Goal: Transaction & Acquisition: Book appointment/travel/reservation

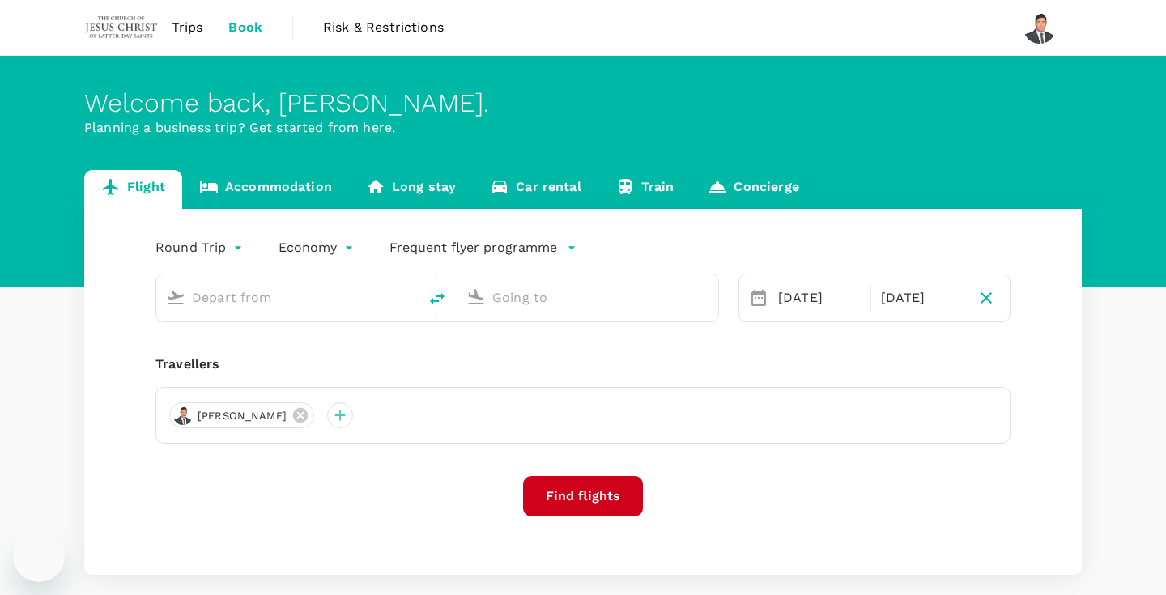
type input "Kuching Intl (KCH)"
type input "[GEOGRAPHIC_DATA], [GEOGRAPHIC_DATA] (any)"
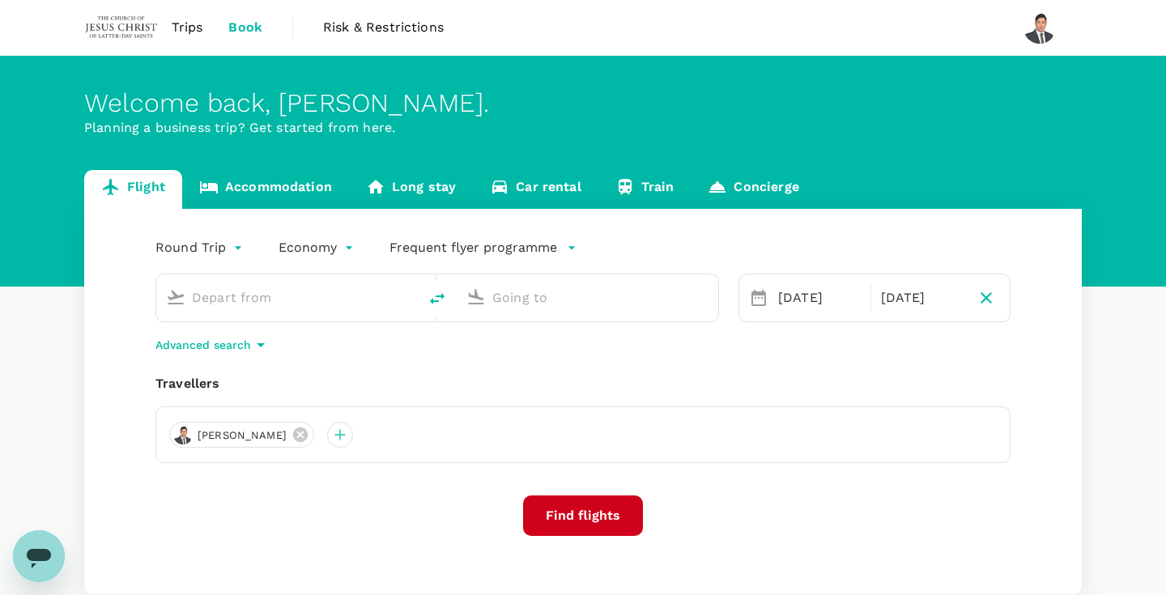
type input "Kuching Intl (KCH)"
type input "[GEOGRAPHIC_DATA], [GEOGRAPHIC_DATA] (any)"
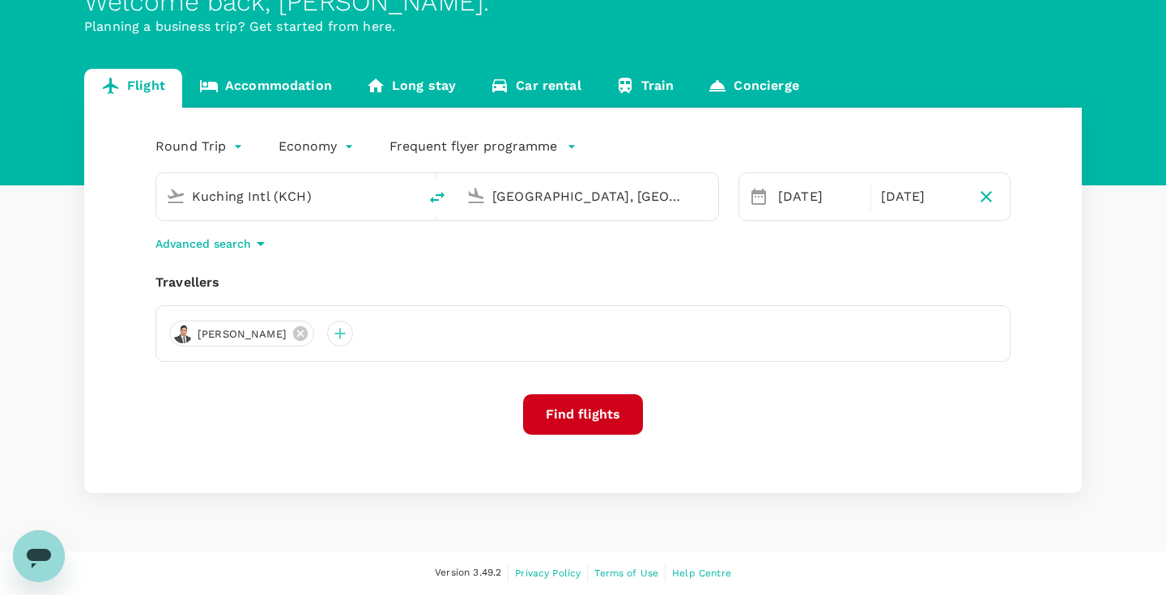
scroll to position [100, 0]
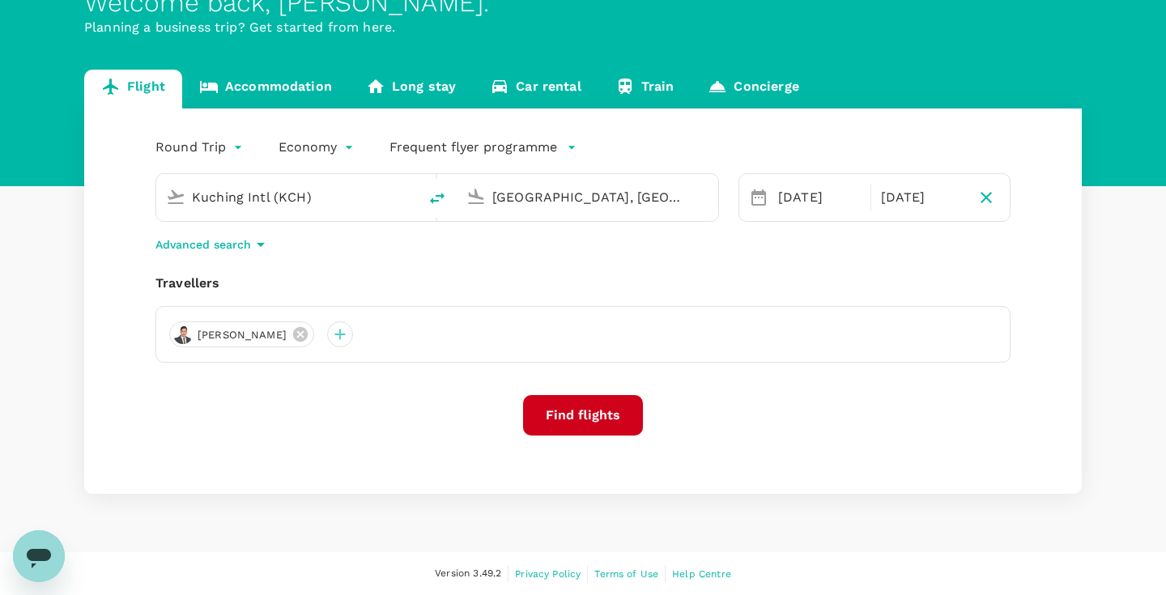
click at [564, 153] on icon "button" at bounding box center [571, 147] width 16 height 16
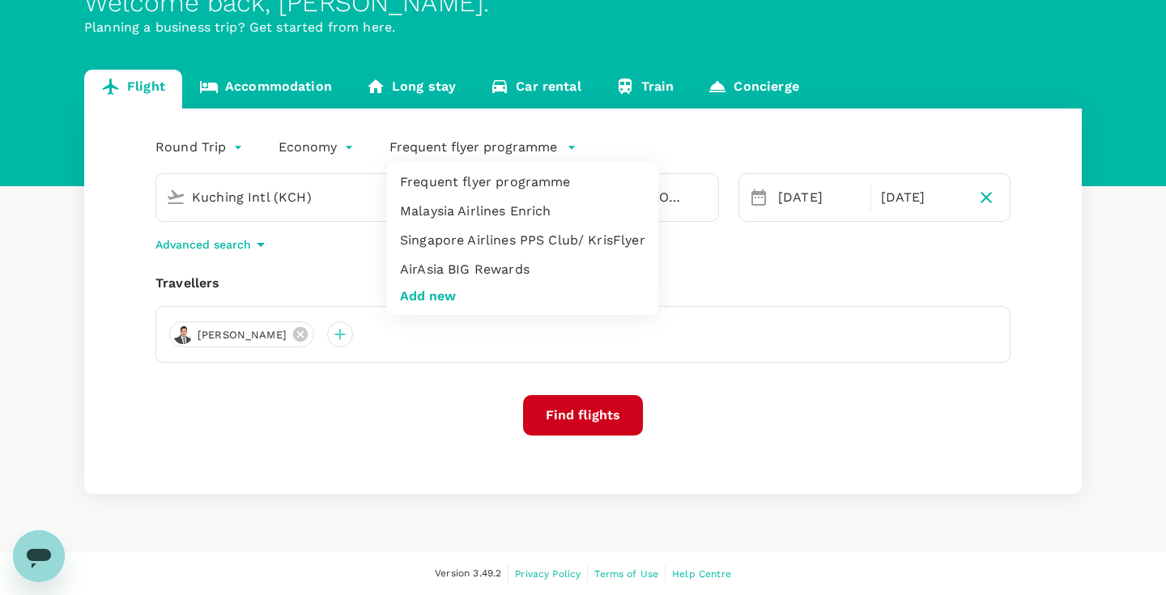
click at [542, 206] on li "Malaysia Airlines Enrich" at bounding box center [522, 211] width 271 height 29
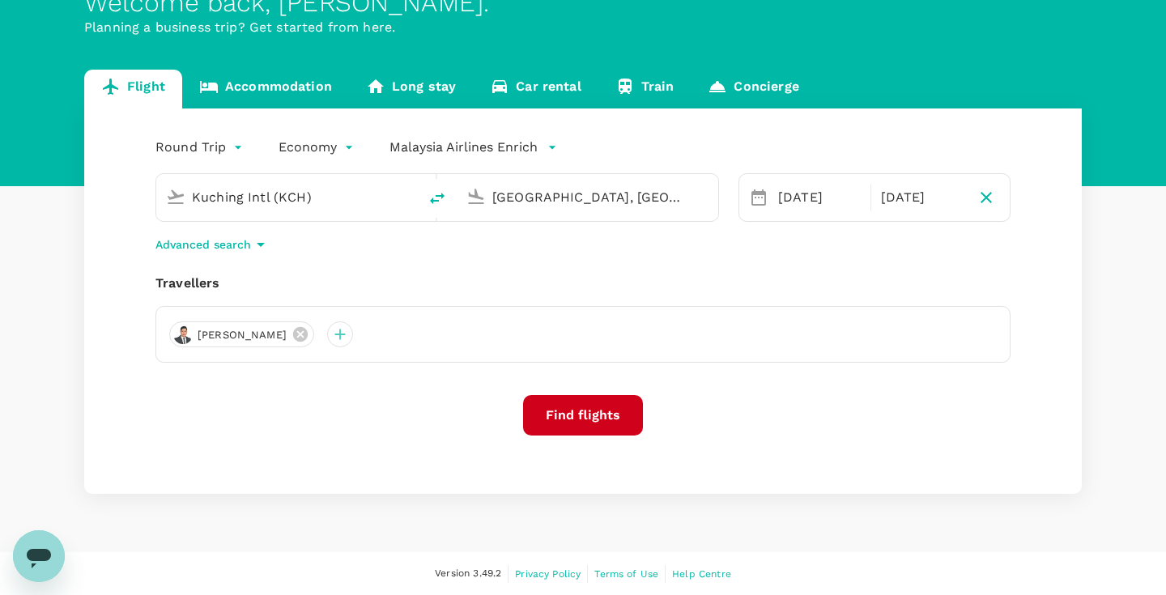
click at [590, 433] on button "Find flights" at bounding box center [583, 415] width 120 height 40
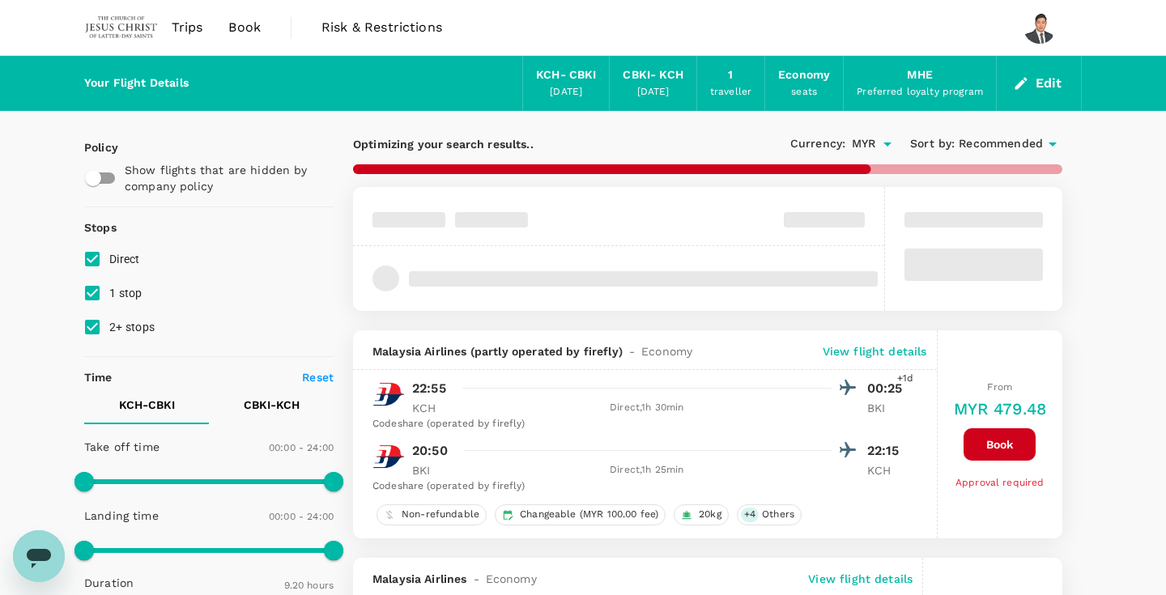
type input "MYR"
type input "1440"
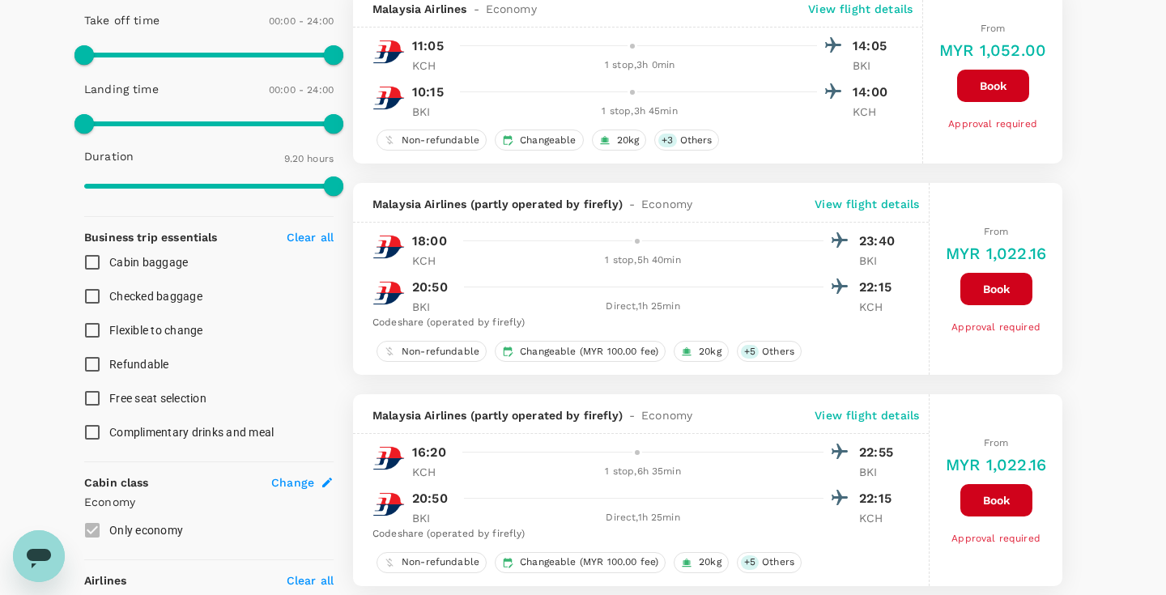
scroll to position [644, 0]
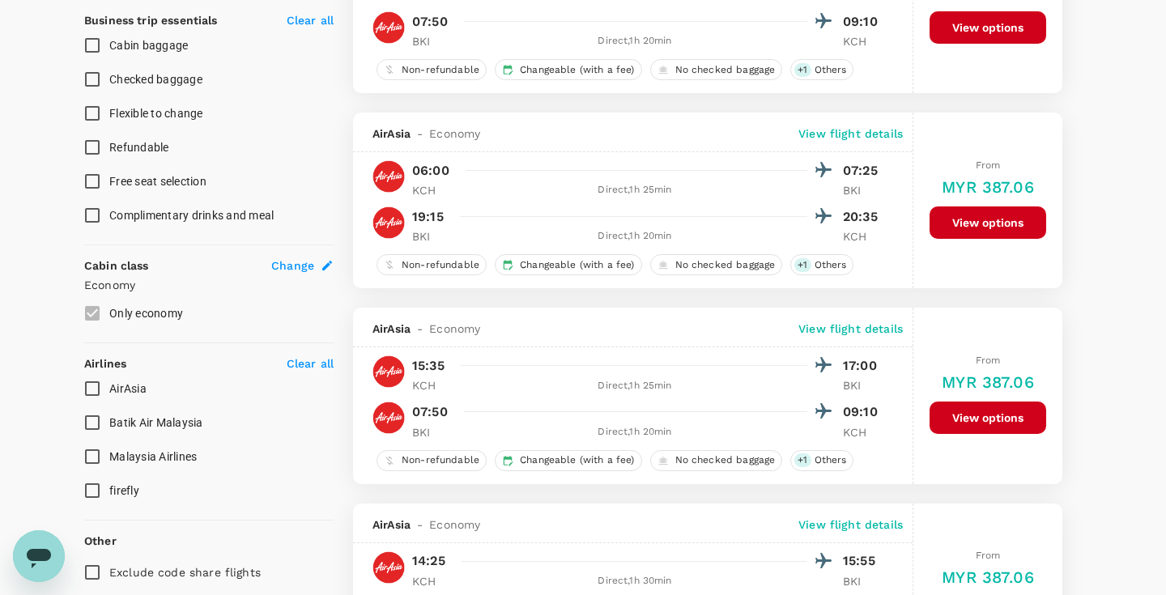
type input "1495"
checkbox input "false"
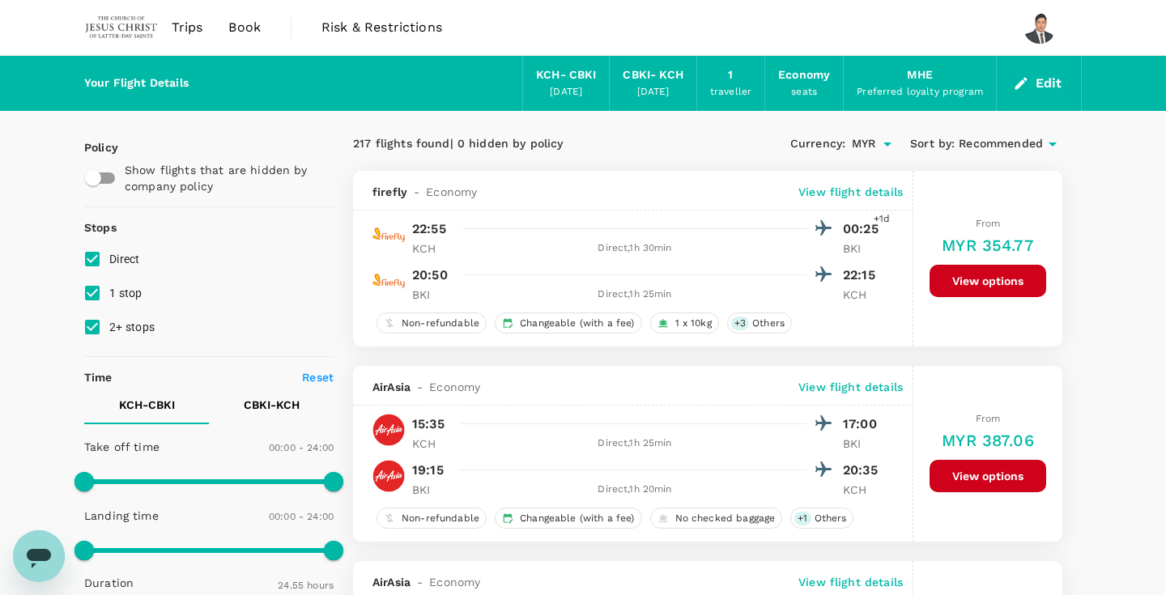
scroll to position [0, 0]
click at [645, 72] on div "CBKI - KCH" at bounding box center [653, 75] width 60 height 18
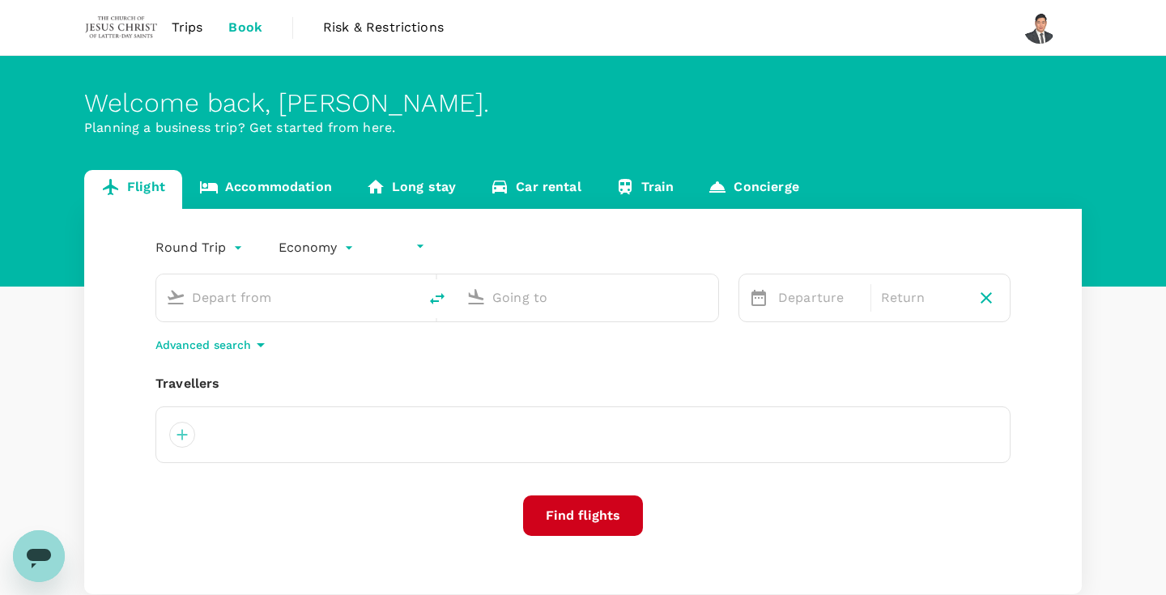
type input "undefined, undefined (any)"
type input "Kuching Intl (KCH)"
type input "[GEOGRAPHIC_DATA], [GEOGRAPHIC_DATA] (any)"
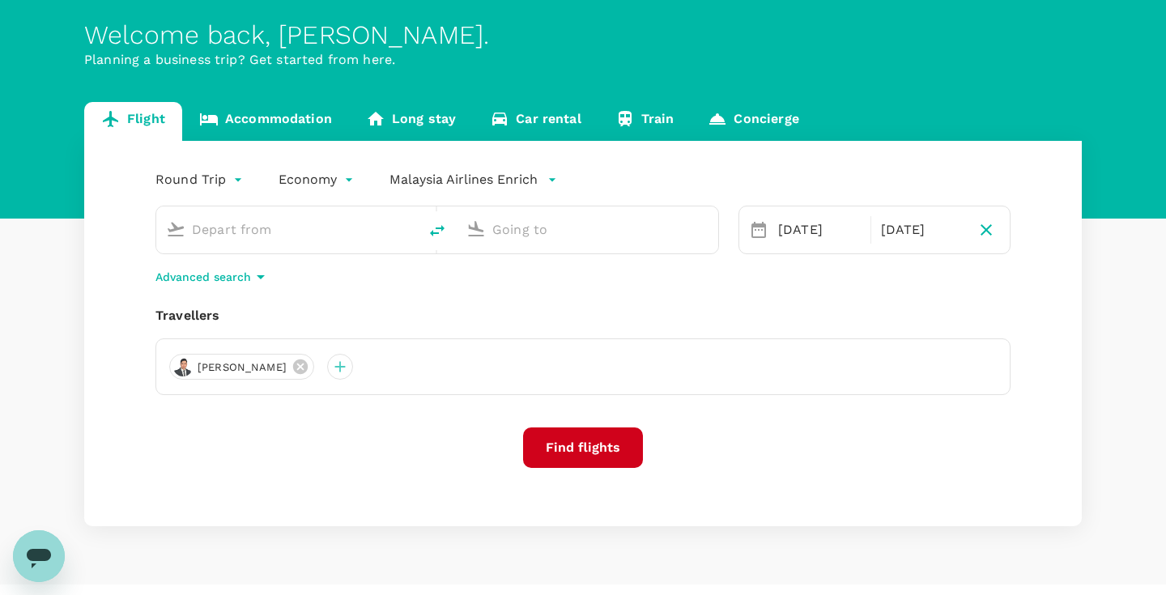
type input "Kuching Intl (KCH)"
type input "[GEOGRAPHIC_DATA], [GEOGRAPHIC_DATA] (any)"
type input "Kuching Intl (KCH)"
click at [535, 234] on input "[GEOGRAPHIC_DATA], [GEOGRAPHIC_DATA] (any)" at bounding box center [588, 229] width 192 height 25
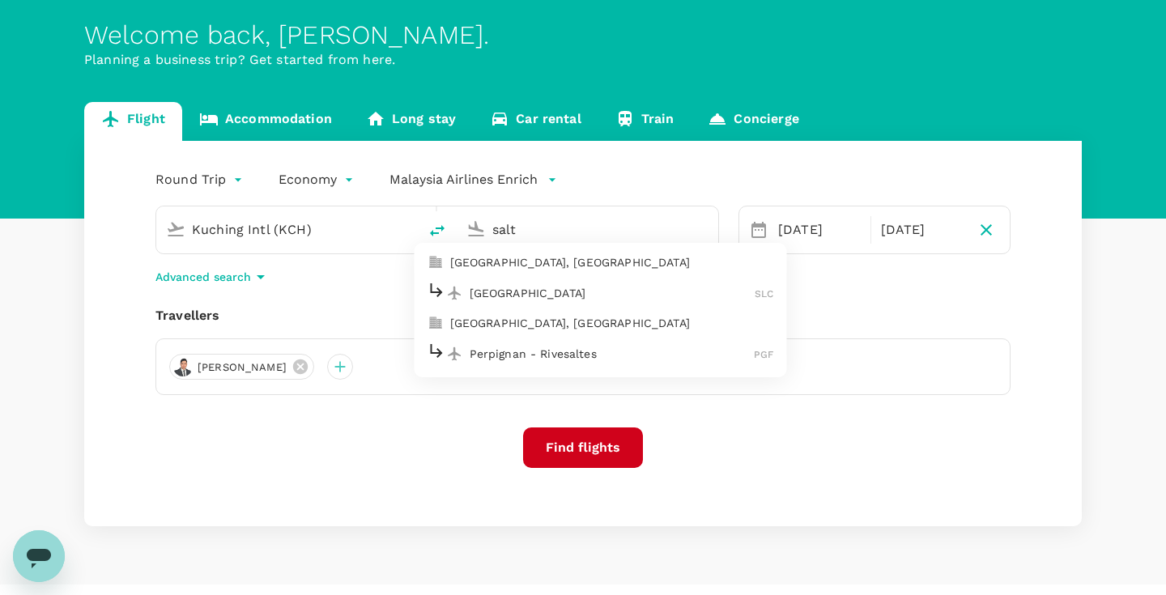
click at [551, 292] on p "[GEOGRAPHIC_DATA]" at bounding box center [613, 293] width 286 height 16
type input "[GEOGRAPHIC_DATA] (SLC)"
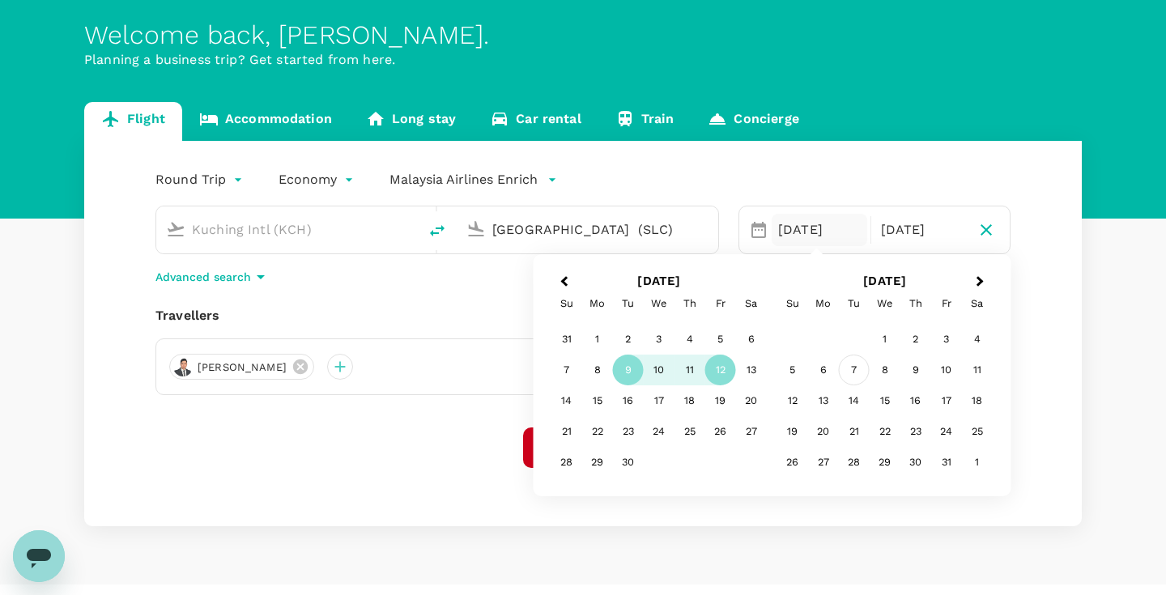
click at [845, 377] on div "7" at bounding box center [854, 370] width 31 height 31
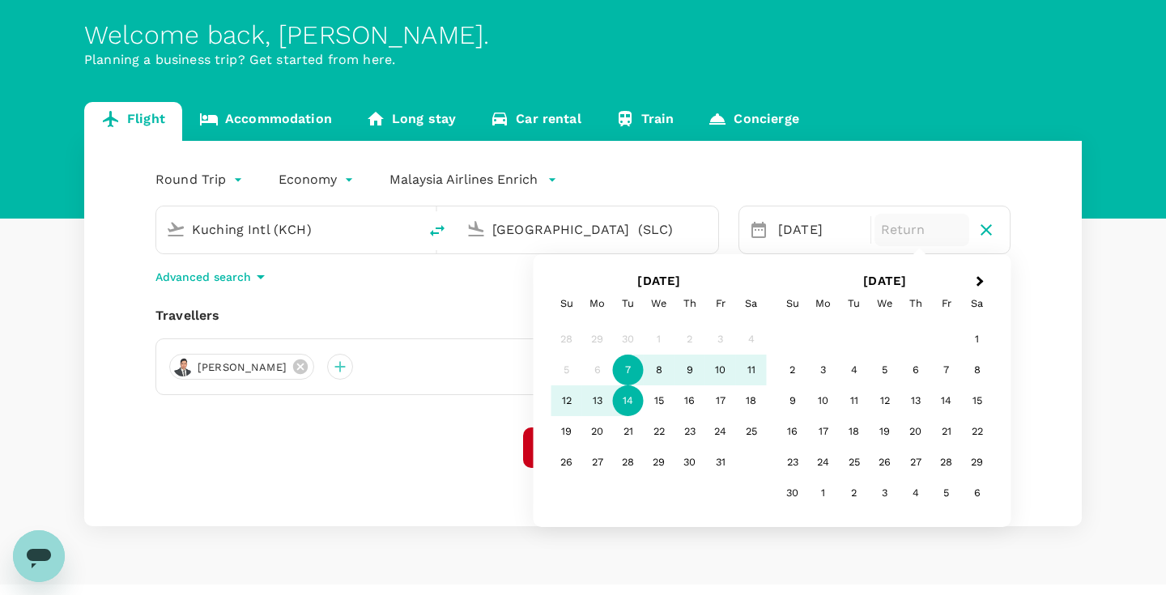
click at [627, 403] on div "14" at bounding box center [628, 400] width 31 height 31
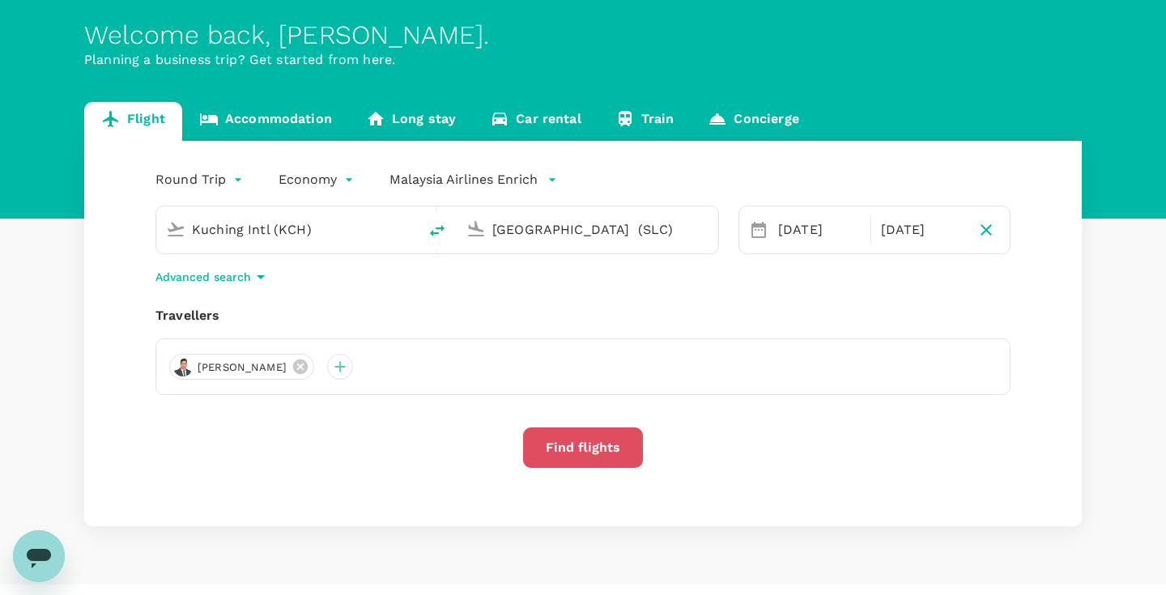
click at [575, 450] on button "Find flights" at bounding box center [583, 447] width 120 height 40
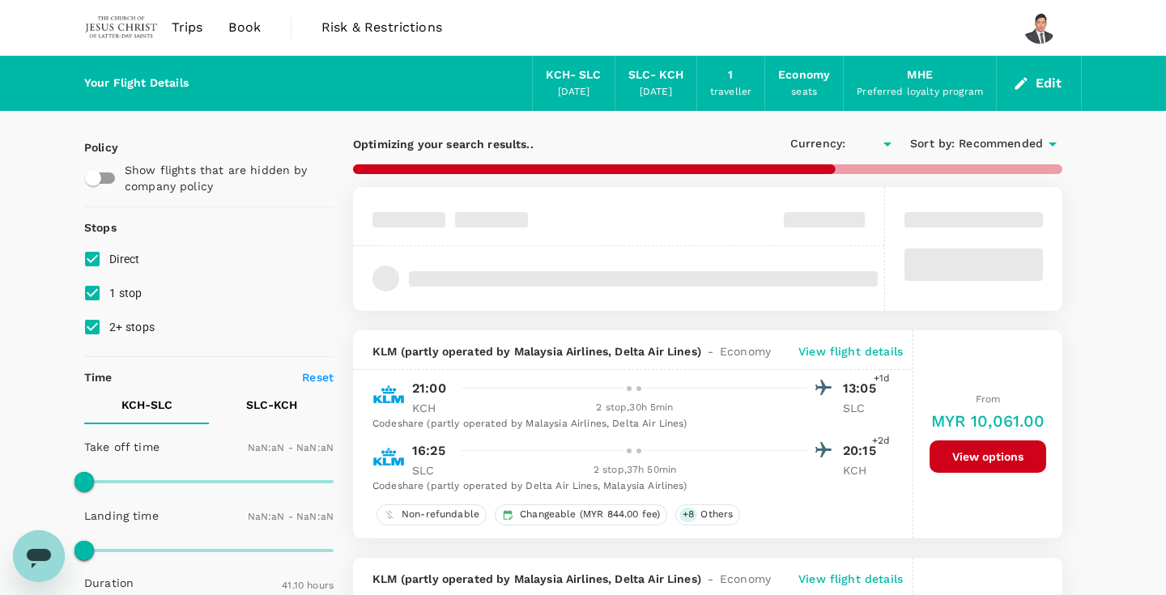
type input "MYR"
type input "1440"
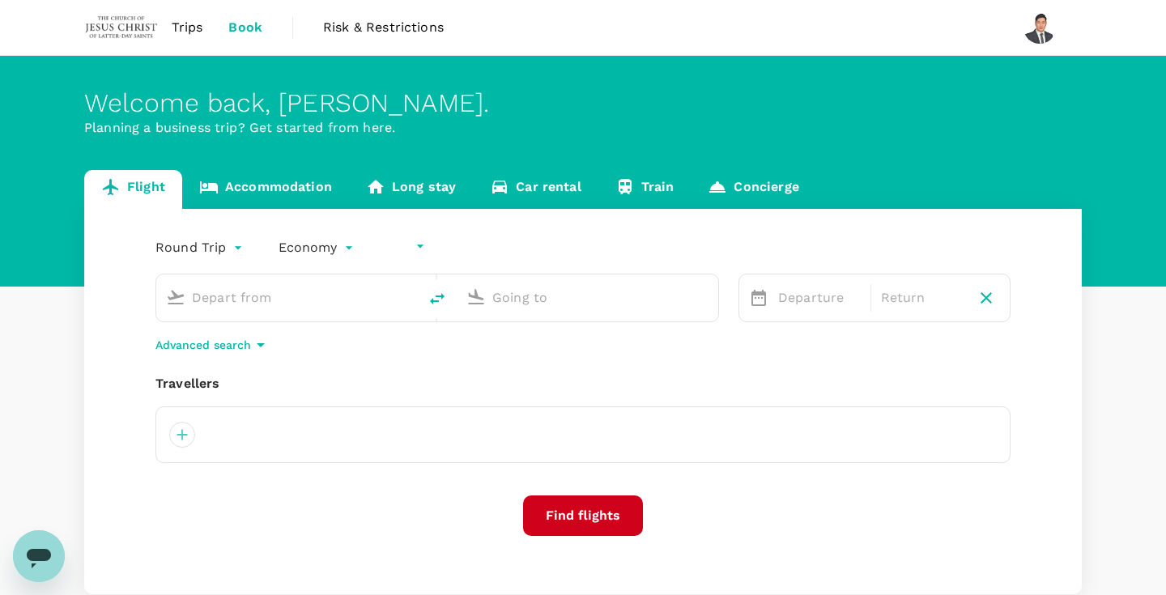
type input "undefined, undefined (any)"
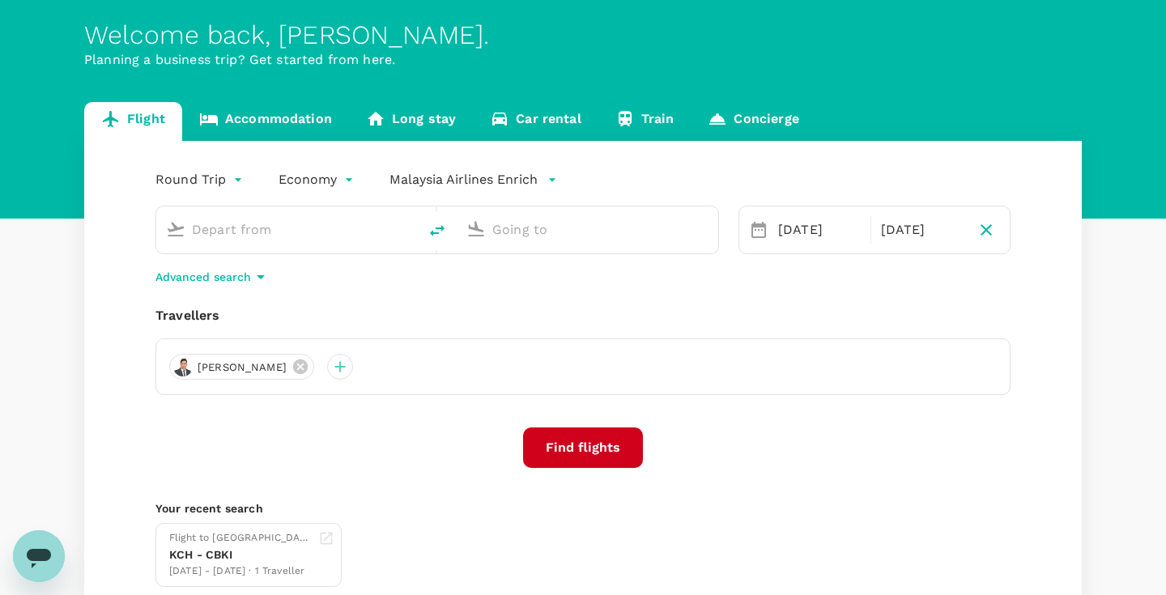
type input "Kuching Intl (KCH)"
type input "[GEOGRAPHIC_DATA] (SLC)"
type input "Kuching Intl (KCH)"
type input "[GEOGRAPHIC_DATA] (SLC)"
click at [544, 185] on icon "button" at bounding box center [552, 180] width 16 height 16
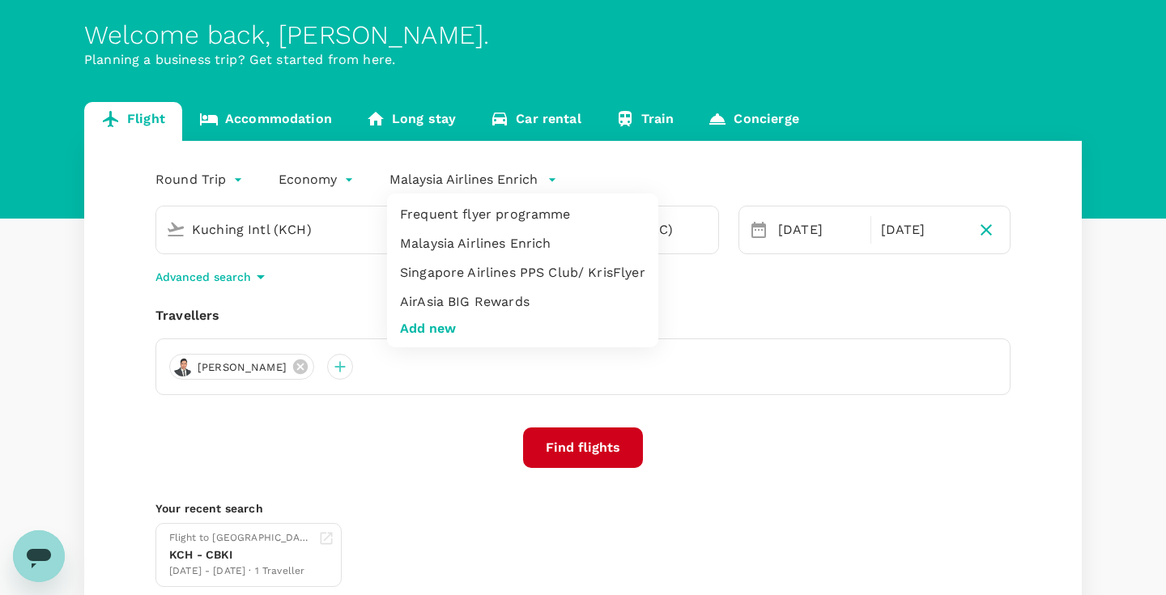
click at [532, 209] on li "Frequent flyer programme" at bounding box center [522, 214] width 271 height 29
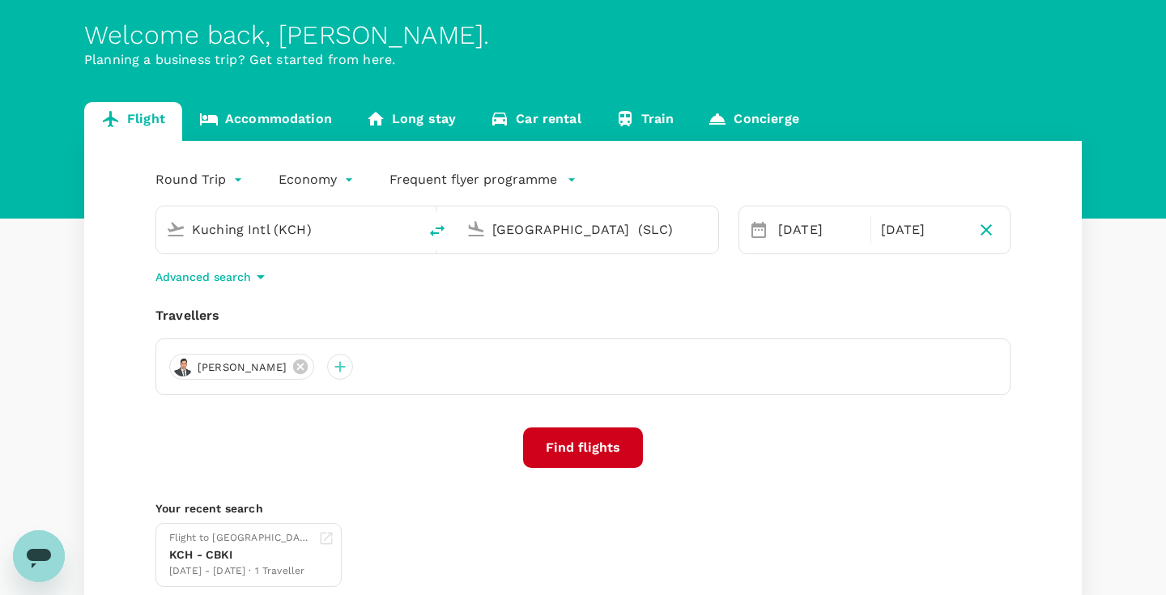
click at [604, 441] on button "Find flights" at bounding box center [583, 447] width 120 height 40
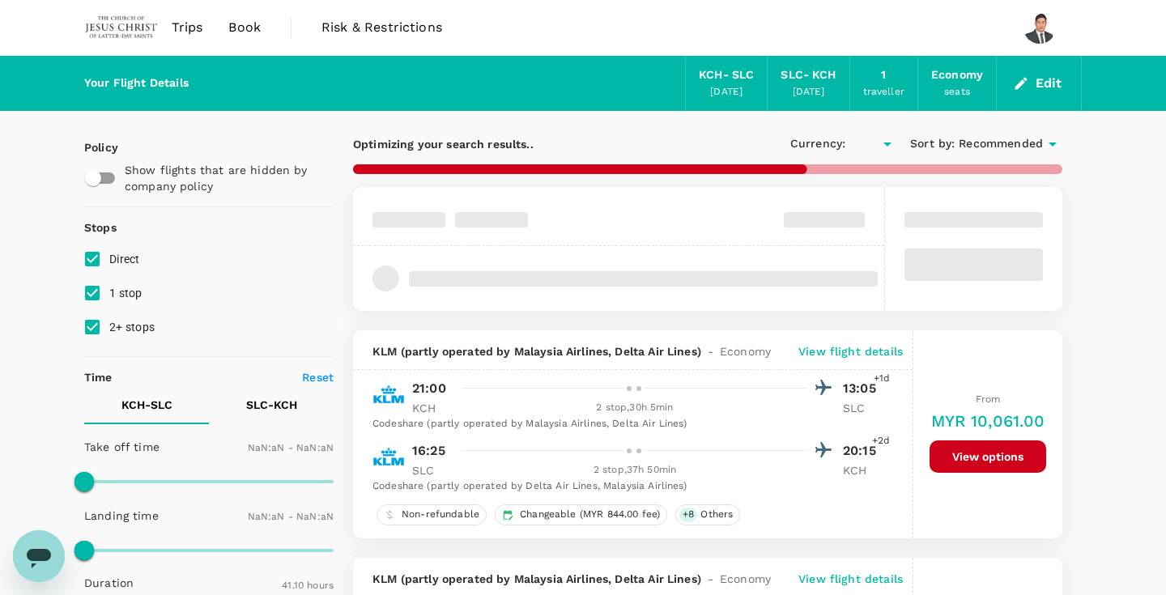
type input "MYR"
type input "1440"
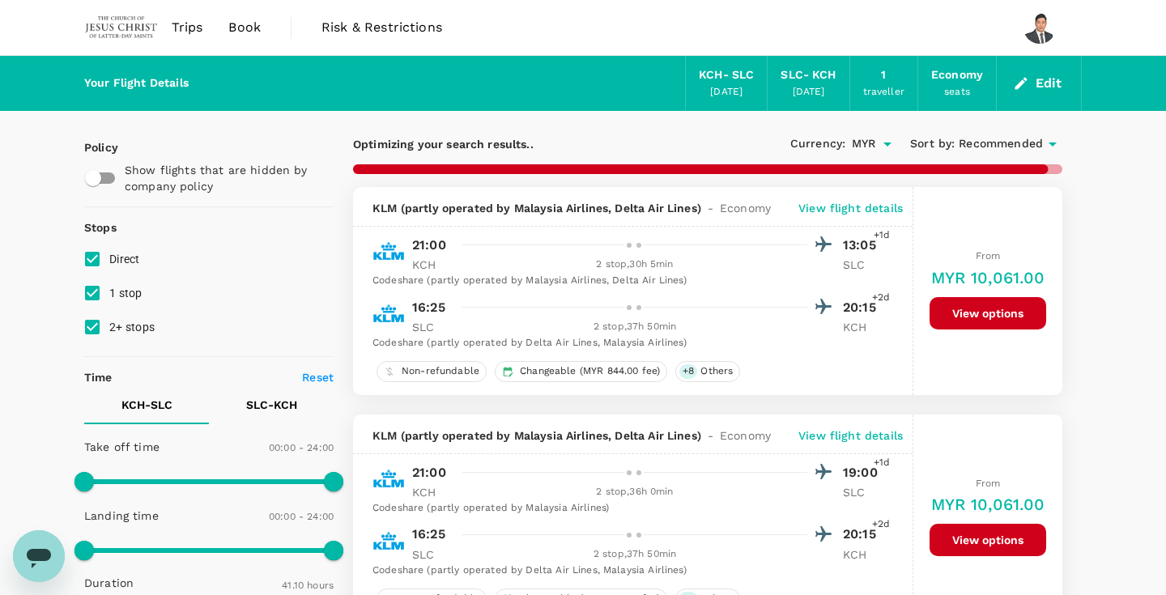
click at [842, 211] on p "View flight details" at bounding box center [850, 208] width 104 height 16
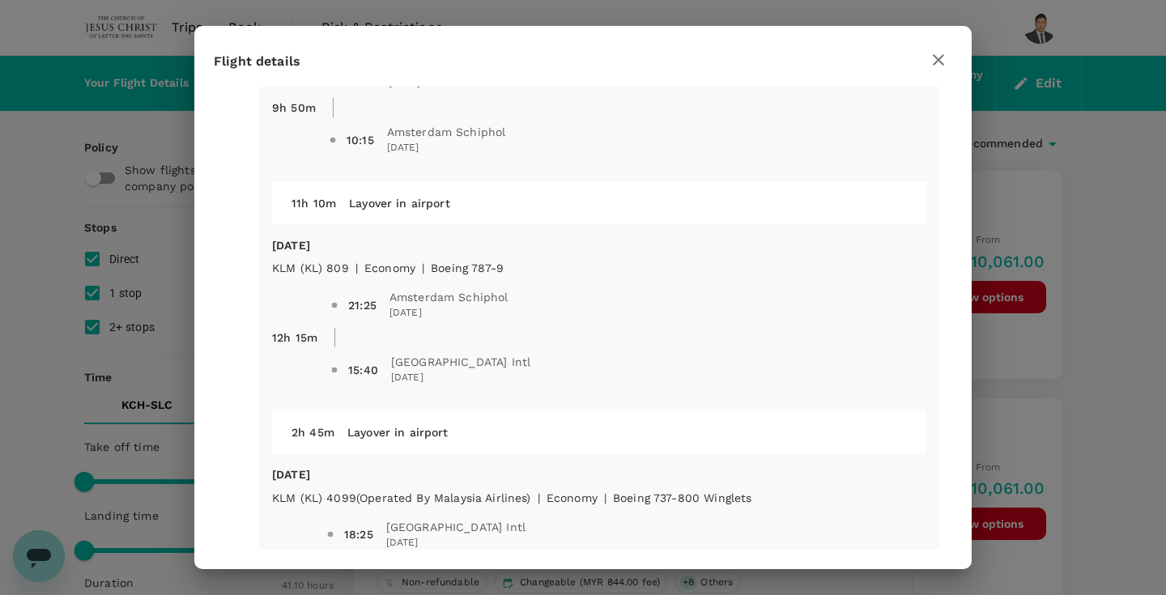
scroll to position [840, 0]
click at [936, 65] on icon "button" at bounding box center [938, 59] width 19 height 19
